Goal: Register for event/course

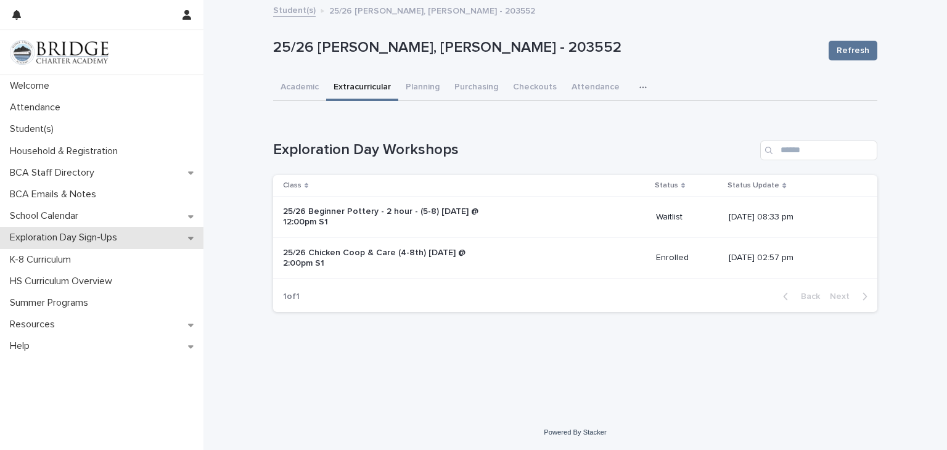
click at [70, 233] on p "Exploration Day Sign-Ups" at bounding box center [66, 238] width 122 height 12
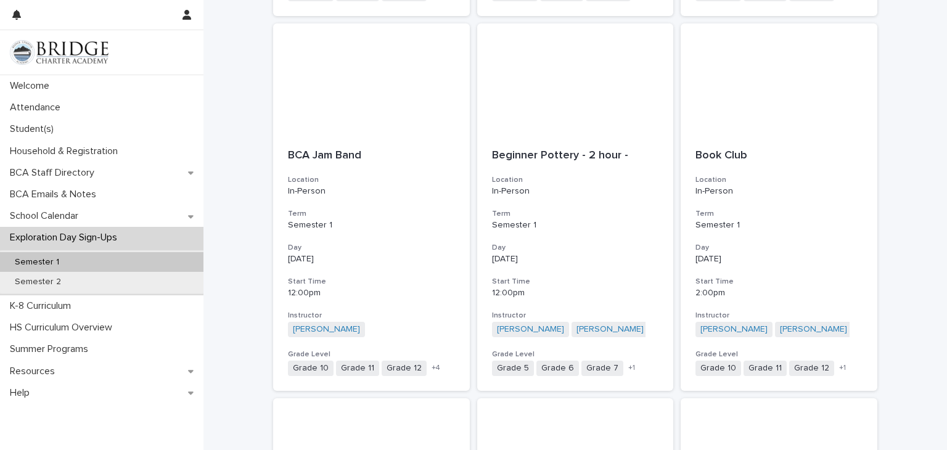
scroll to position [579, 0]
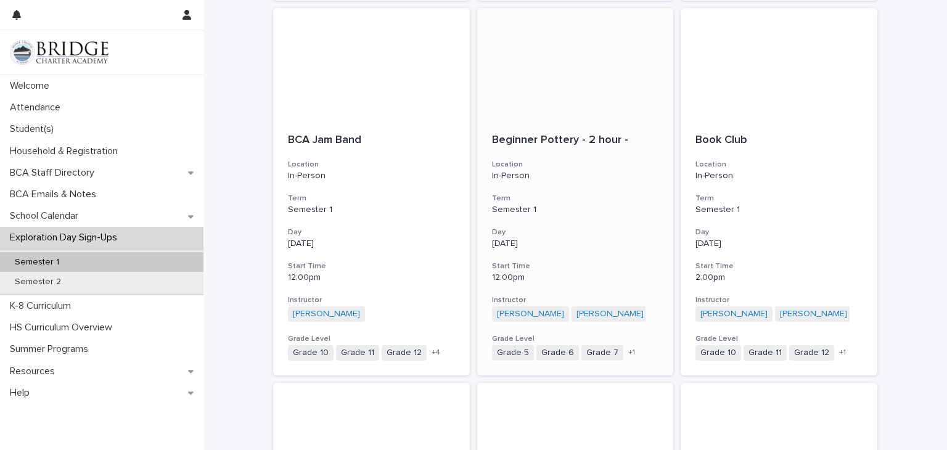
click at [588, 132] on div "Beginner Pottery - 2 hour -" at bounding box center [575, 139] width 167 height 16
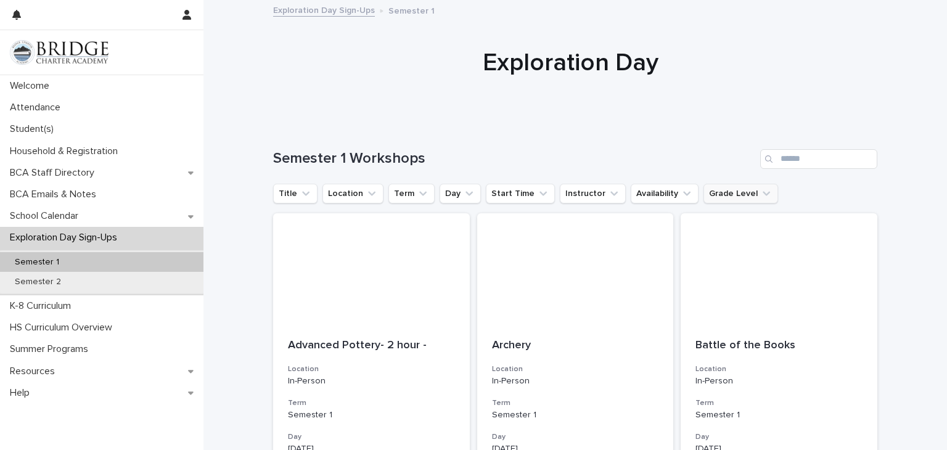
click at [760, 190] on icon "Grade Level" at bounding box center [766, 193] width 12 height 12
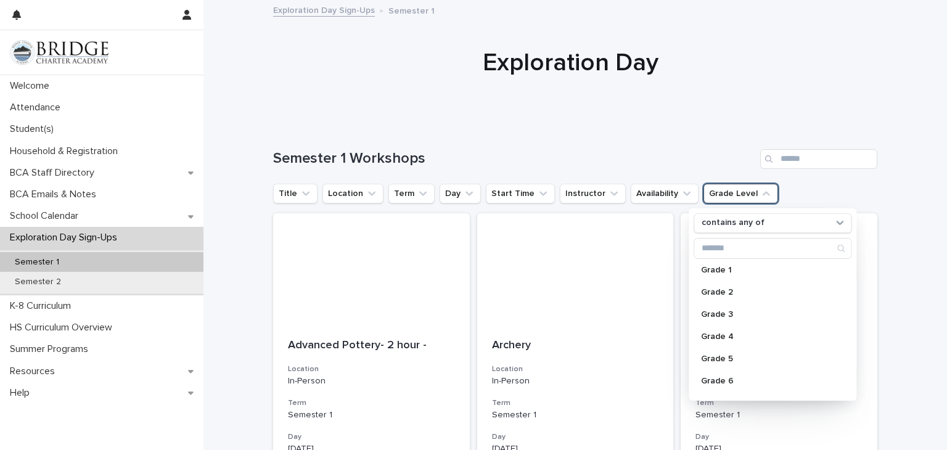
scroll to position [49, 0]
click at [715, 354] on p "Grade 6" at bounding box center [766, 356] width 131 height 9
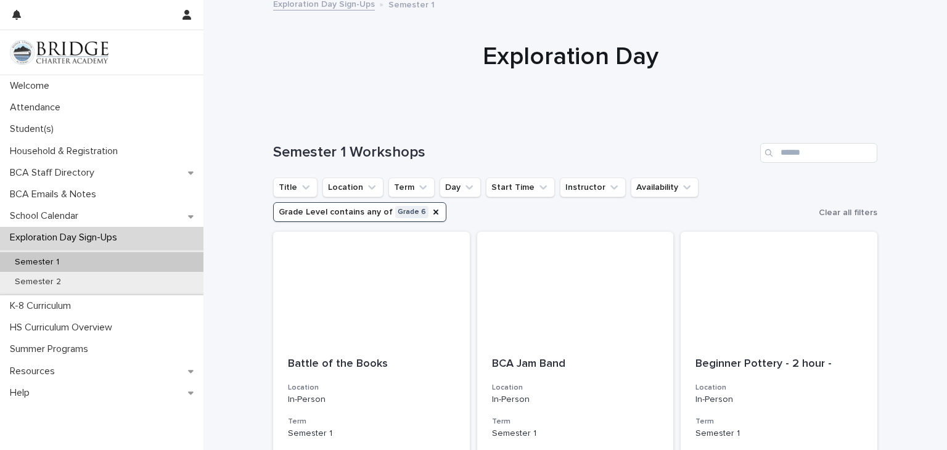
scroll to position [0, 0]
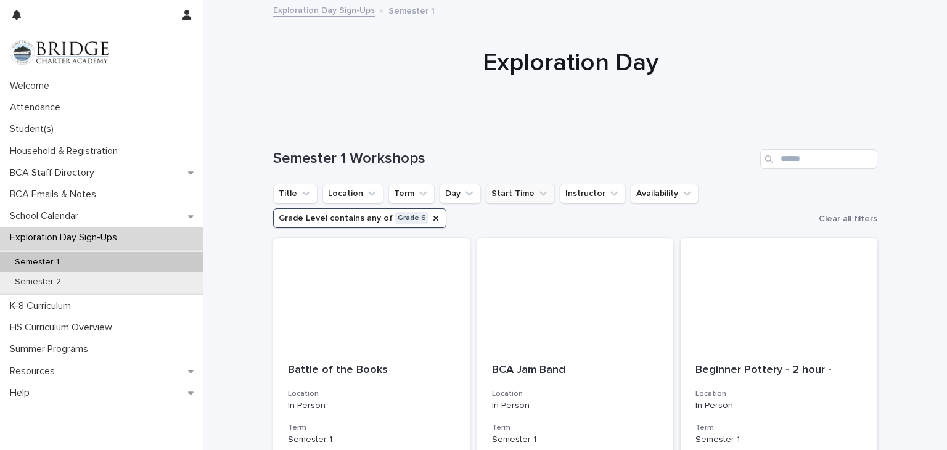
click at [539, 192] on icon "Start Time" at bounding box center [542, 193] width 7 height 4
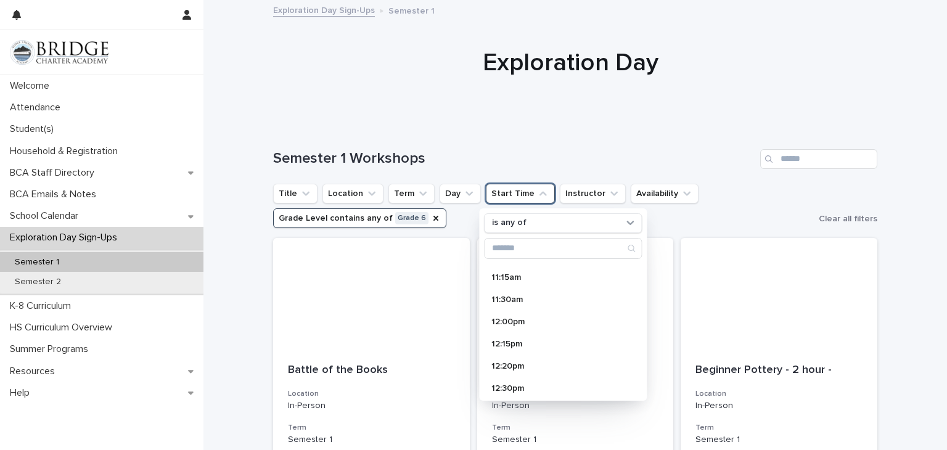
scroll to position [197, 0]
click at [505, 293] on p "12:00pm" at bounding box center [556, 297] width 131 height 9
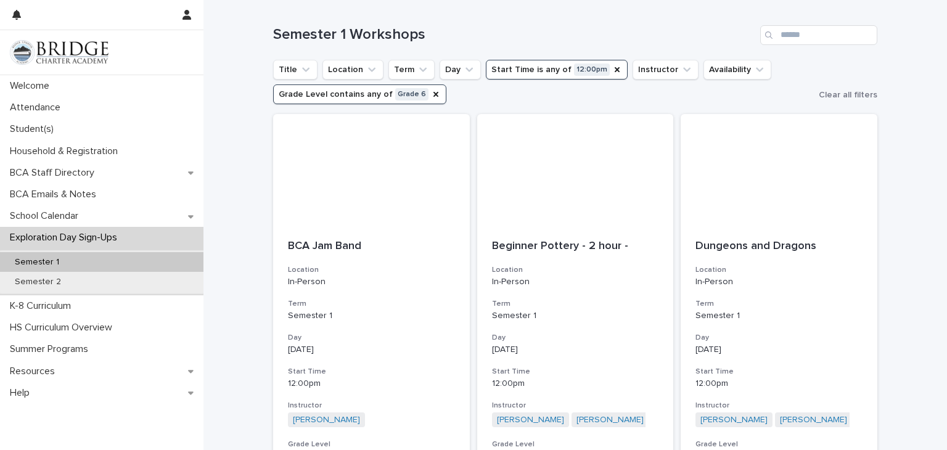
scroll to position [123, 0]
click at [612, 69] on icon "Start Time" at bounding box center [617, 70] width 10 height 10
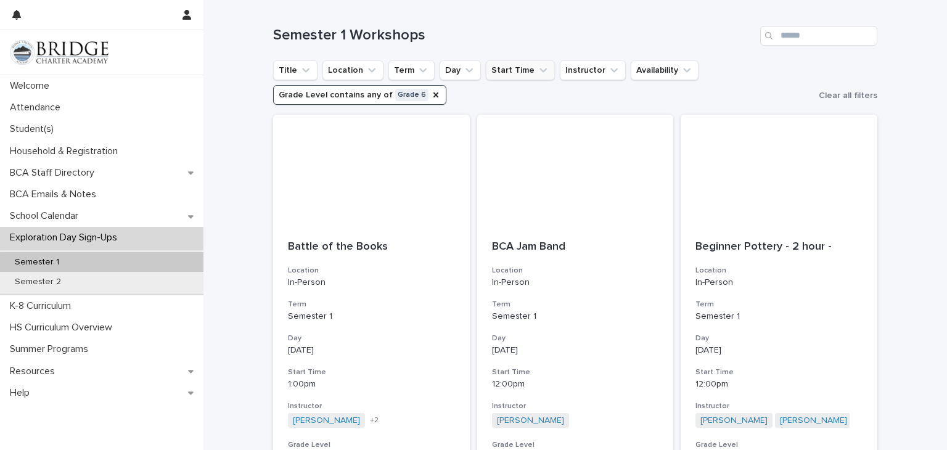
click at [537, 67] on icon "Start Time" at bounding box center [543, 70] width 12 height 12
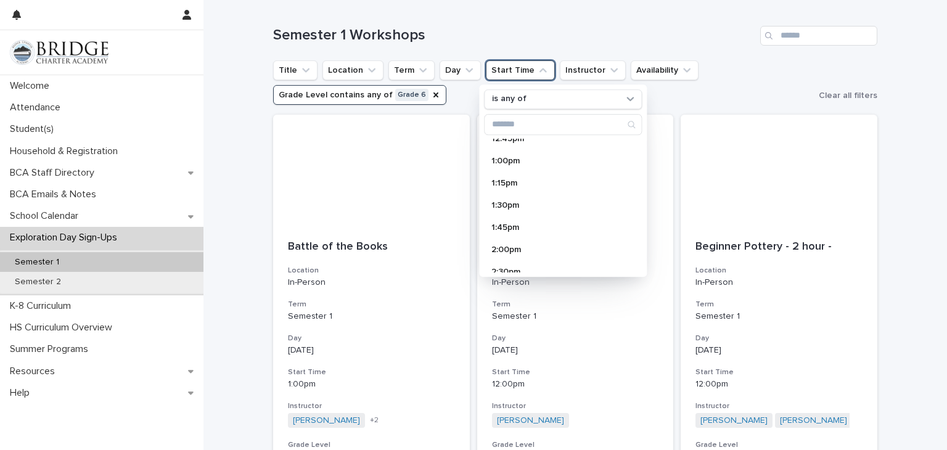
scroll to position [345, 0]
click at [505, 221] on p "2:00pm" at bounding box center [556, 225] width 131 height 9
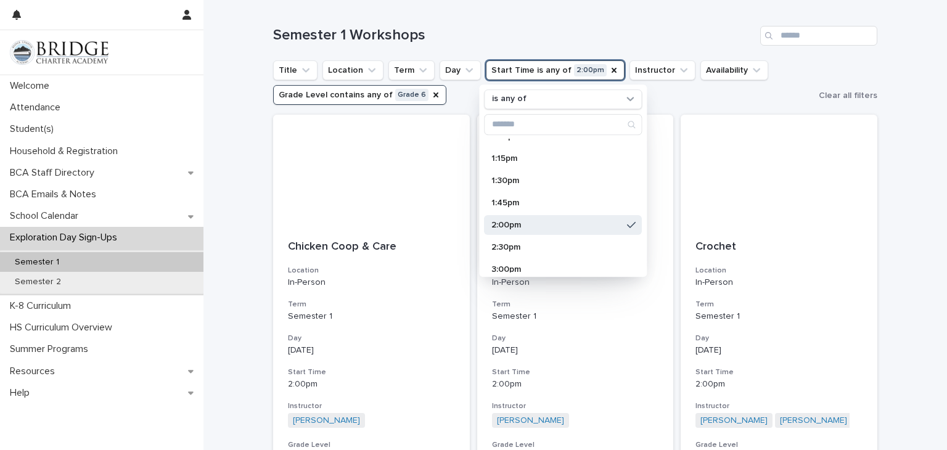
click at [901, 183] on div "Loading... Saving… Loading... Saving… Semester 1 Workshops Title Location Term …" at bounding box center [574, 287] width 743 height 573
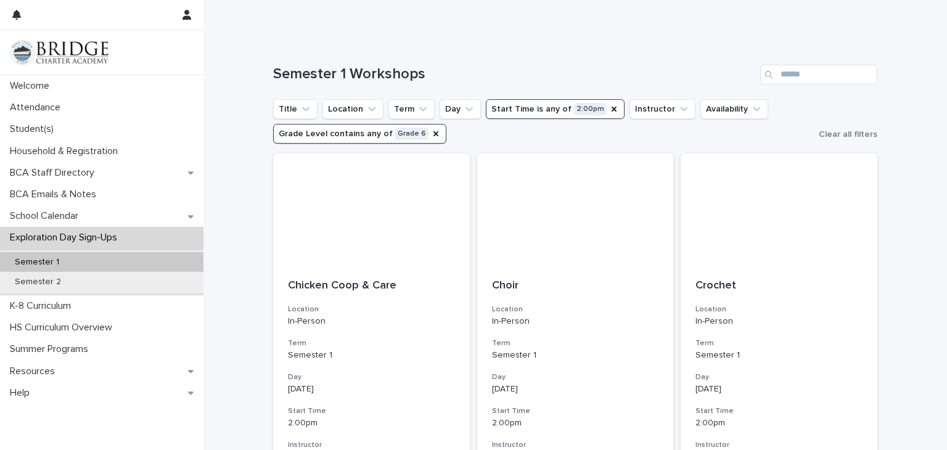
scroll to position [60, 0]
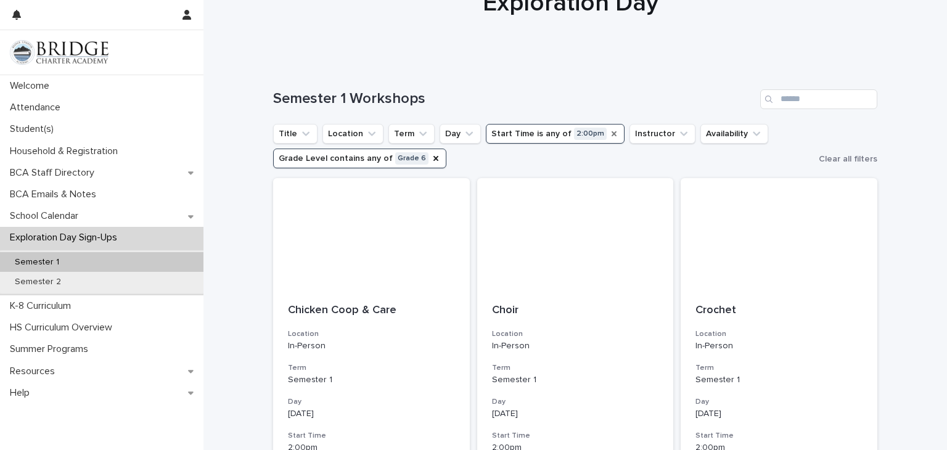
click at [609, 129] on icon "Start Time" at bounding box center [614, 134] width 10 height 10
click at [537, 133] on icon "Start Time" at bounding box center [543, 134] width 12 height 12
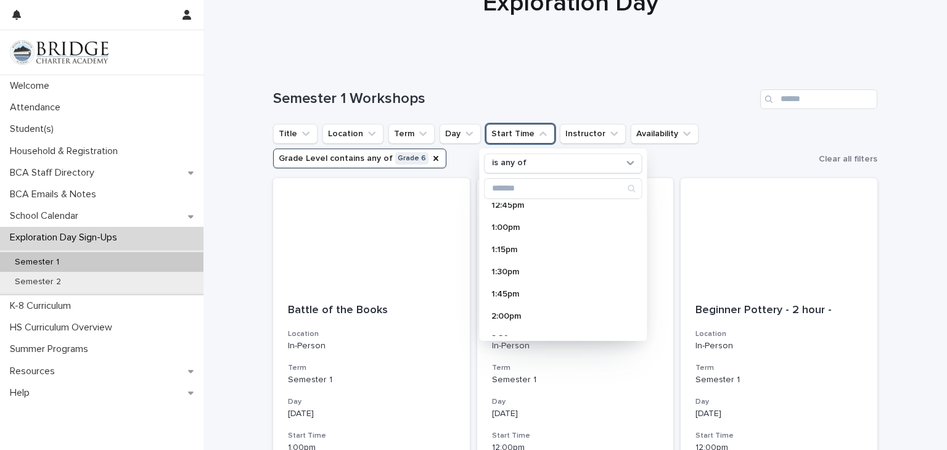
scroll to position [321, 0]
click at [498, 216] on div "1:00pm" at bounding box center [563, 225] width 158 height 20
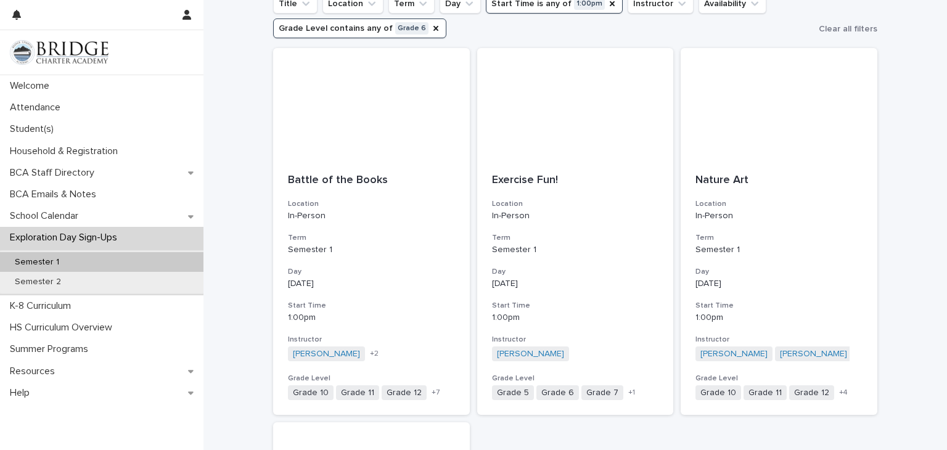
scroll to position [183, 0]
